Goal: Obtain resource: Obtain resource

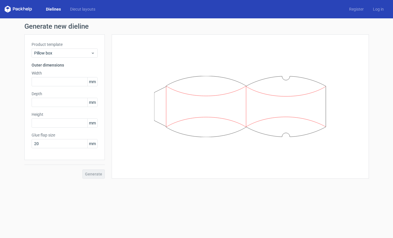
click at [54, 8] on link "Dielines" at bounding box center [53, 9] width 24 height 6
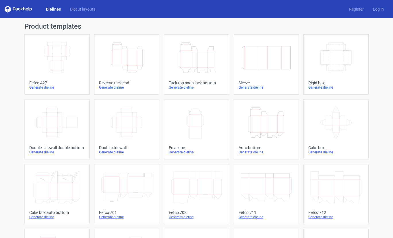
click at [139, 128] on icon "Width Depth Height" at bounding box center [126, 122] width 51 height 32
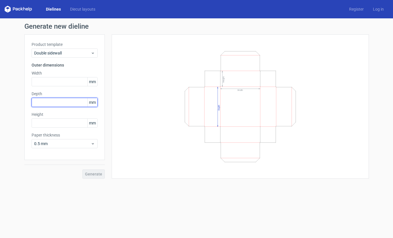
click at [46, 104] on input "text" at bounding box center [65, 102] width 66 height 9
type input "150"
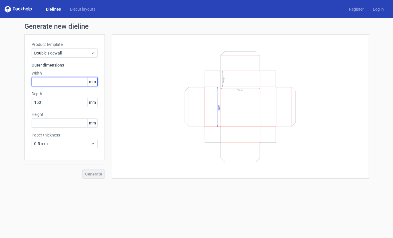
click at [48, 80] on input "text" at bounding box center [65, 81] width 66 height 9
type input "250"
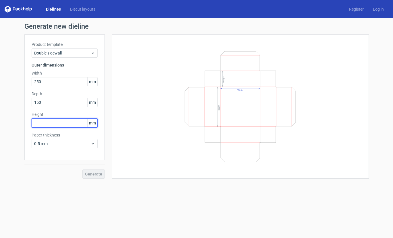
click at [47, 124] on input "text" at bounding box center [65, 122] width 66 height 9
type input "50"
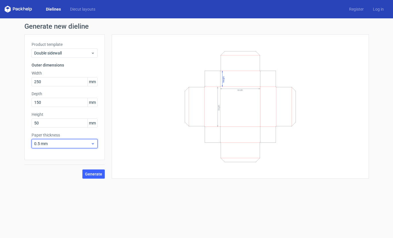
click at [95, 143] on div "0.5 mm" at bounding box center [65, 143] width 66 height 9
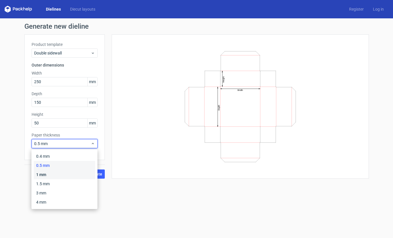
click at [59, 176] on div "1 mm" at bounding box center [64, 174] width 61 height 9
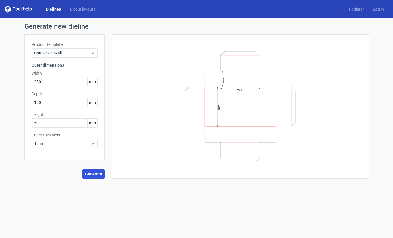
click at [98, 175] on span "Generate" at bounding box center [93, 174] width 17 height 4
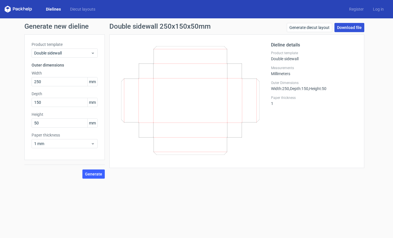
click at [354, 27] on link "Download file" at bounding box center [349, 27] width 30 height 9
click at [94, 173] on span "Generate" at bounding box center [93, 174] width 17 height 4
click at [354, 27] on link "Download file" at bounding box center [349, 27] width 30 height 9
click at [316, 29] on link "Generate diecut layout" at bounding box center [308, 27] width 45 height 9
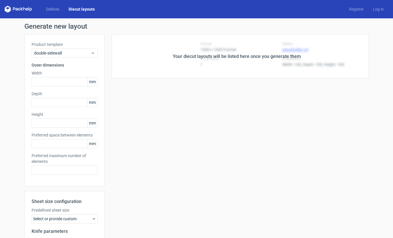
type input "250"
type input "150"
type input "50"
type input "5"
type input "48"
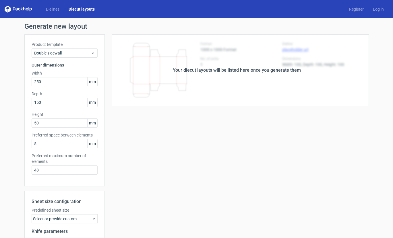
click at [317, 44] on div "Your diecut layouts will be listed here once you generate them" at bounding box center [237, 70] width 264 height 72
click at [214, 69] on div "Your diecut layouts will be listed here once you generate them" at bounding box center [237, 70] width 128 height 7
click at [91, 51] on icon at bounding box center [93, 53] width 4 height 5
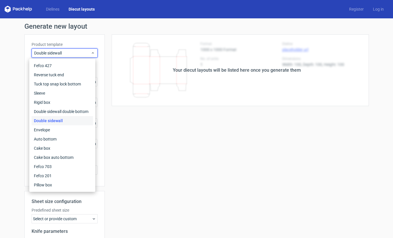
click at [62, 121] on div "Double sidewall" at bounding box center [62, 120] width 61 height 9
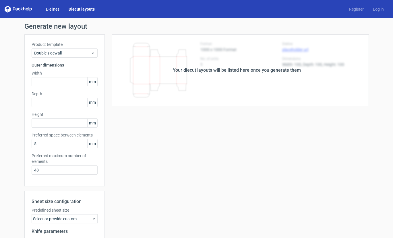
click at [52, 8] on link "Dielines" at bounding box center [52, 9] width 23 height 6
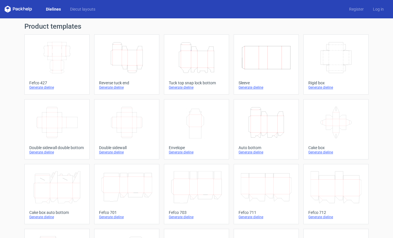
click at [132, 118] on icon "Width Depth Height" at bounding box center [126, 122] width 51 height 32
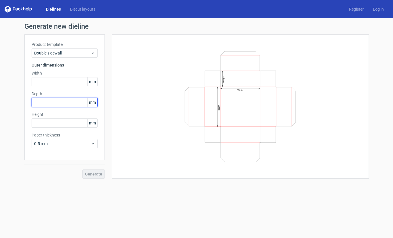
click at [58, 101] on input "text" at bounding box center [65, 102] width 66 height 9
type input "150"
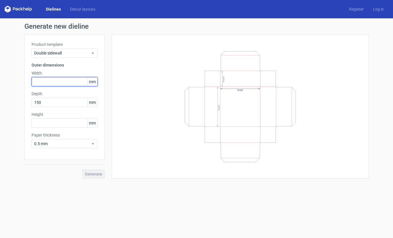
click at [62, 84] on input "text" at bounding box center [65, 81] width 66 height 9
type input "5"
type input "250"
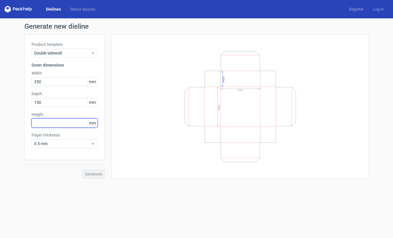
click at [69, 126] on input "text" at bounding box center [65, 122] width 66 height 9
type input "50"
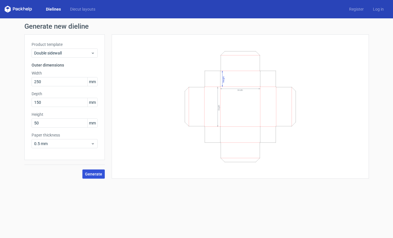
click at [97, 172] on span "Generate" at bounding box center [93, 174] width 17 height 4
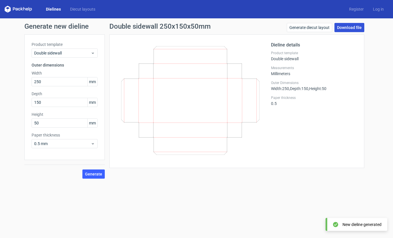
click at [359, 26] on link "Download file" at bounding box center [349, 27] width 30 height 9
click at [117, 187] on form "Generate new dieline Product template Double sidewall Outer dimensions Width 25…" at bounding box center [196, 128] width 393 height 220
click at [94, 175] on span "Generate" at bounding box center [93, 174] width 17 height 4
click at [380, 9] on link "Log in" at bounding box center [378, 9] width 20 height 6
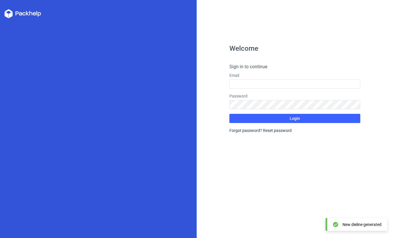
click at [262, 17] on div "Welcome Sign in to continue Email Password Login Forgot password? Reset password" at bounding box center [294, 119] width 196 height 238
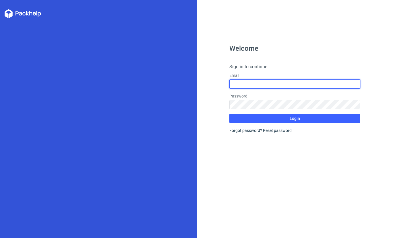
click at [256, 85] on input "text" at bounding box center [294, 83] width 131 height 9
type input "[EMAIL_ADDRESS][DOMAIN_NAME]"
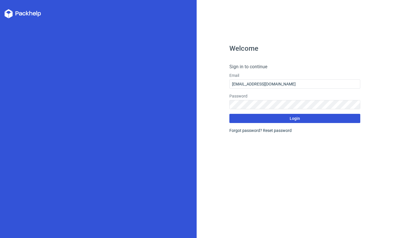
click at [262, 116] on button "Login" at bounding box center [294, 118] width 131 height 9
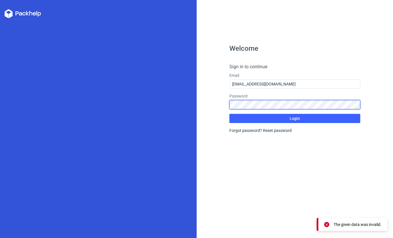
click at [209, 107] on div "Welcome Sign in to continue Email [EMAIL_ADDRESS][DOMAIN_NAME] Password Login F…" at bounding box center [294, 119] width 196 height 238
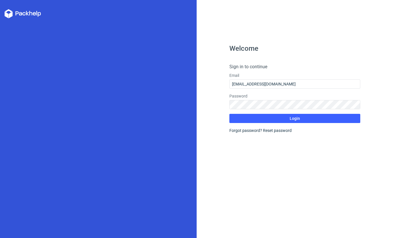
click at [333, 40] on div "Welcome Sign in to continue Email [EMAIL_ADDRESS][DOMAIN_NAME] Password Login F…" at bounding box center [294, 119] width 196 height 238
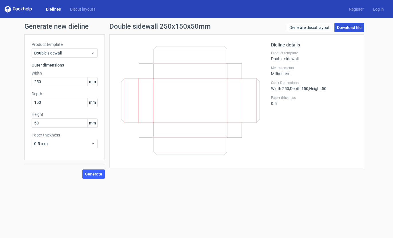
click at [346, 26] on link "Download file" at bounding box center [349, 27] width 30 height 9
